Goal: Task Accomplishment & Management: Use online tool/utility

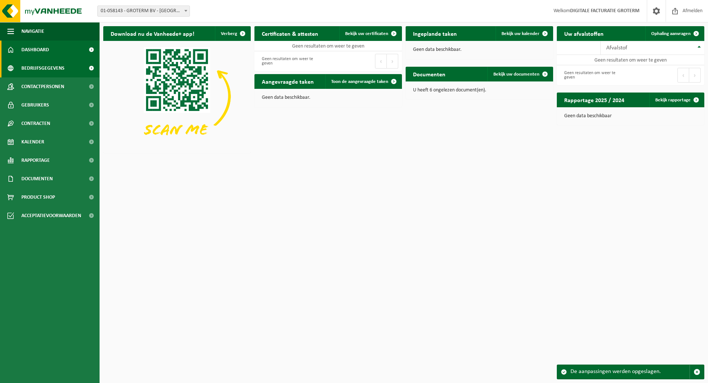
click at [40, 63] on span "Bedrijfsgegevens" at bounding box center [42, 68] width 43 height 18
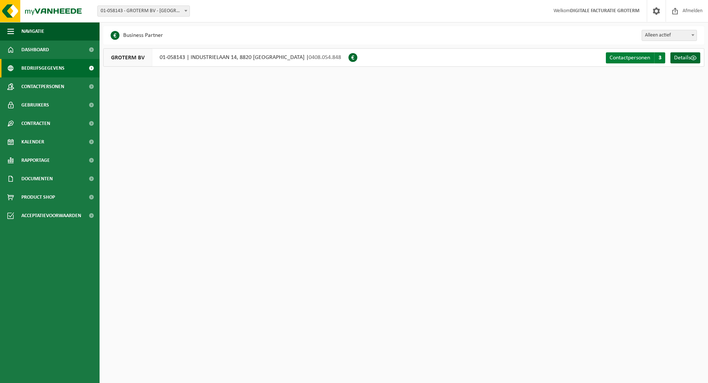
click at [663, 58] on span "3" at bounding box center [659, 57] width 11 height 11
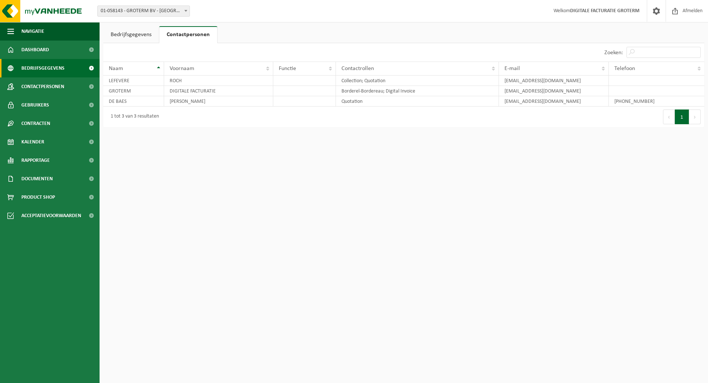
click at [57, 69] on span "Bedrijfsgegevens" at bounding box center [42, 68] width 43 height 18
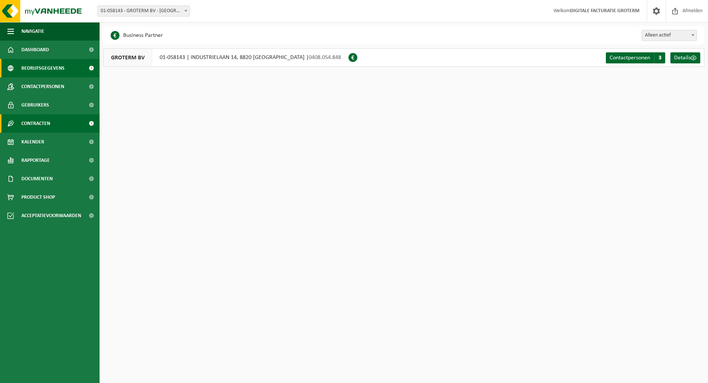
click at [43, 125] on span "Contracten" at bounding box center [35, 123] width 29 height 18
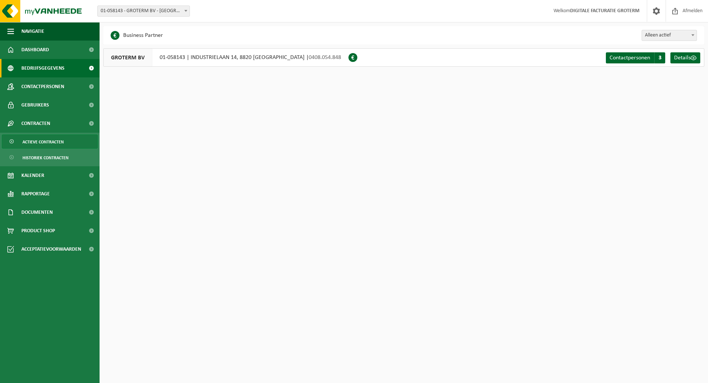
click at [48, 141] on span "Actieve contracten" at bounding box center [43, 142] width 41 height 14
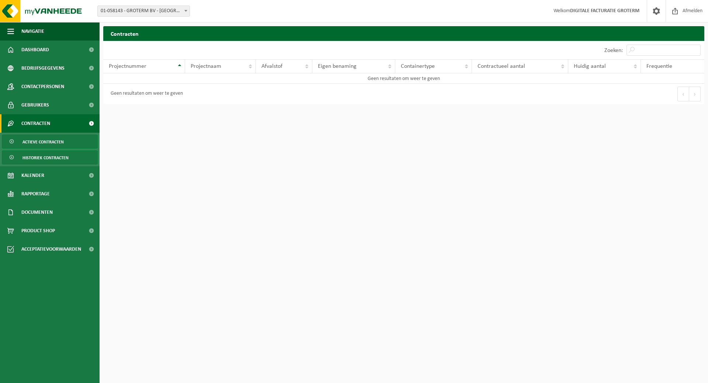
click at [48, 160] on span "Historiek contracten" at bounding box center [46, 158] width 46 height 14
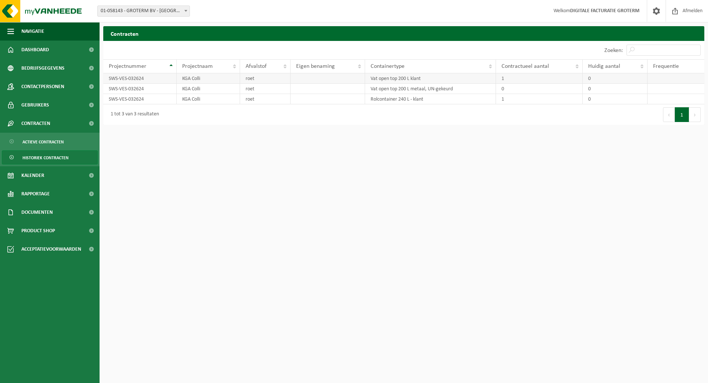
click at [410, 78] on td "Vat open top 200 L klant" at bounding box center [430, 78] width 131 height 10
click at [30, 148] on span "Actieve contracten" at bounding box center [43, 142] width 41 height 14
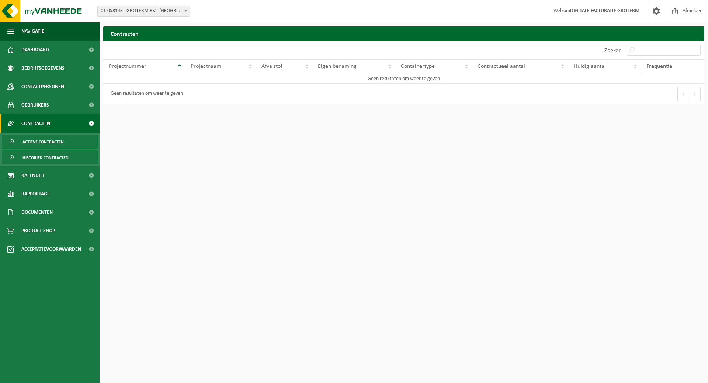
click at [35, 154] on span "Historiek contracten" at bounding box center [46, 158] width 46 height 14
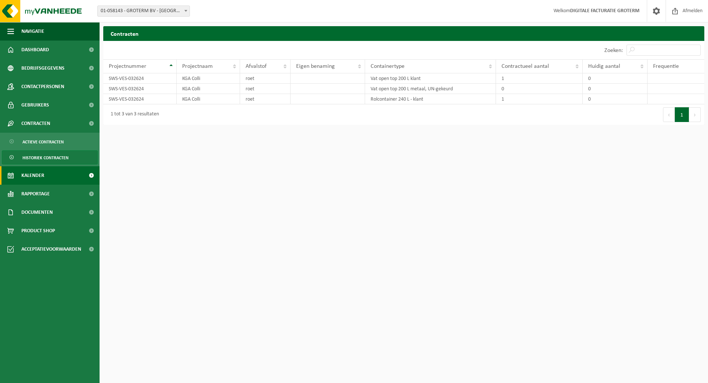
click at [48, 172] on link "Kalender" at bounding box center [50, 175] width 100 height 18
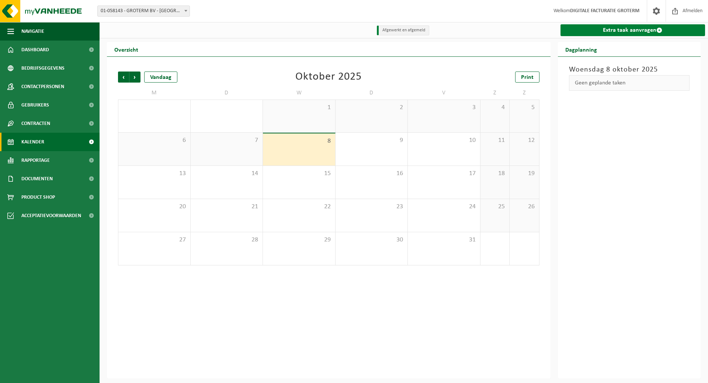
click at [639, 31] on link "Extra taak aanvragen" at bounding box center [633, 30] width 145 height 12
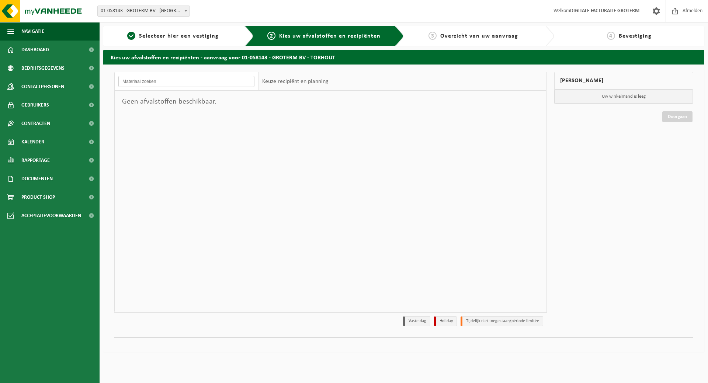
click at [143, 81] on input "text" at bounding box center [186, 81] width 136 height 11
click at [192, 82] on input "roet" at bounding box center [186, 81] width 136 height 11
click at [168, 82] on input "roet" at bounding box center [186, 81] width 136 height 11
type input "roet"
click at [176, 37] on span "Selecteer hier een vestiging" at bounding box center [179, 36] width 80 height 6
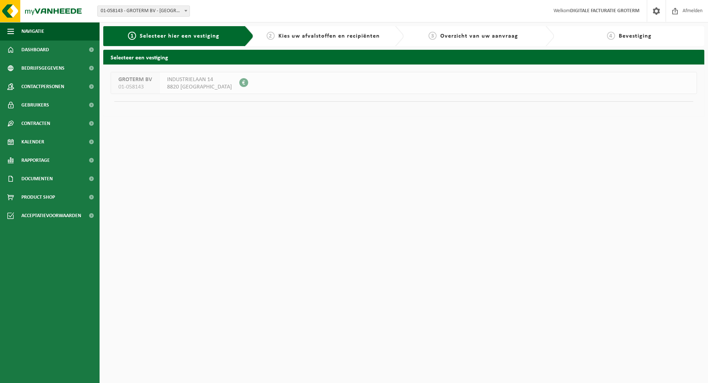
click at [328, 38] on span "Kies uw afvalstoffen en recipiënten" at bounding box center [329, 36] width 101 height 6
click at [278, 34] on div "2 Kies uw afvalstoffen en recipiënten" at bounding box center [324, 36] width 132 height 9
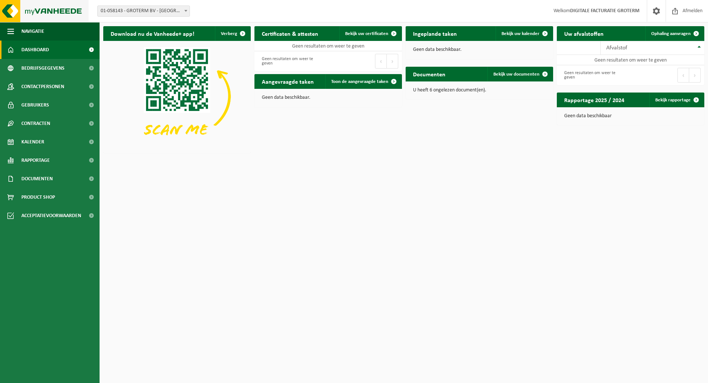
click at [37, 11] on img at bounding box center [44, 11] width 89 height 22
drag, startPoint x: 664, startPoint y: 3, endPoint x: 377, endPoint y: 263, distance: 387.9
click at [377, 263] on html "Vestiging: 01-058143 - GROTERM BV - TORHOUT 01-058143 - GROTERM BV - TORHOUT We…" at bounding box center [354, 191] width 708 height 383
click at [693, 31] on span at bounding box center [696, 33] width 15 height 15
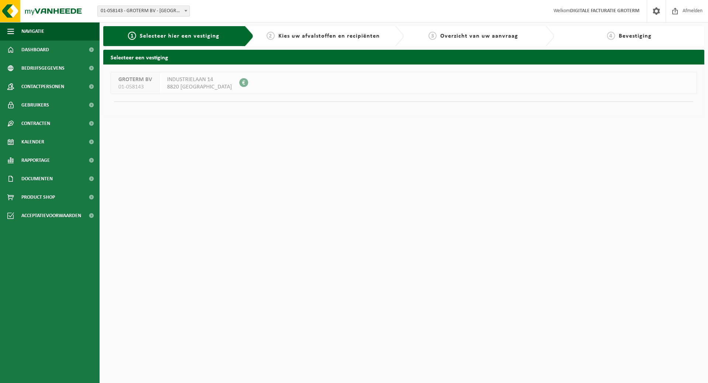
click at [218, 78] on div "[STREET_ADDRESS] 0408.054.848" at bounding box center [200, 82] width 80 height 21
click at [239, 82] on span at bounding box center [243, 82] width 9 height 9
click at [167, 82] on span "INDUSTRIELAAN 14" at bounding box center [199, 79] width 65 height 7
click at [148, 77] on span "GROTERM BV" at bounding box center [135, 79] width 34 height 7
click at [324, 35] on span "Kies uw afvalstoffen en recipiënten" at bounding box center [329, 36] width 101 height 6
